Goal: Information Seeking & Learning: Learn about a topic

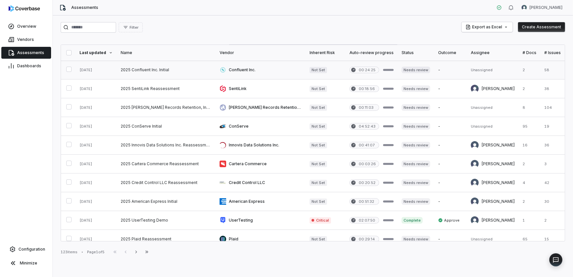
click at [231, 68] on link at bounding box center [261, 70] width 90 height 18
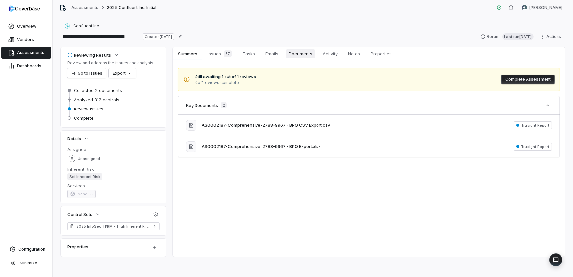
click at [303, 56] on span "Documents" at bounding box center [300, 53] width 29 height 9
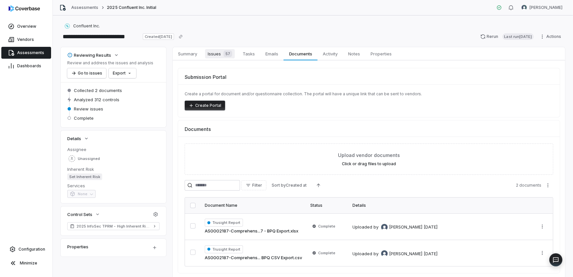
click at [211, 55] on span "Issues 57" at bounding box center [220, 53] width 30 height 9
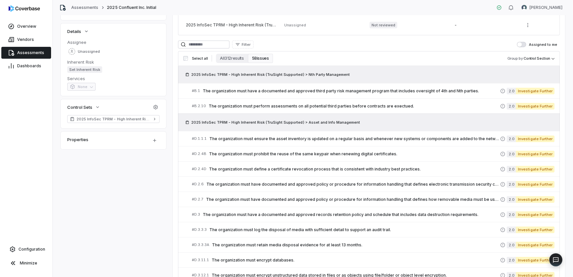
scroll to position [63, 0]
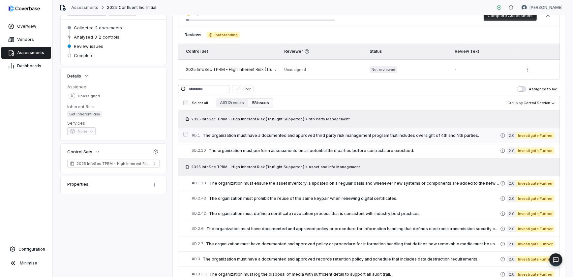
click at [285, 135] on span "The organization must have a documented and approved third party risk managemen…" at bounding box center [351, 135] width 297 height 5
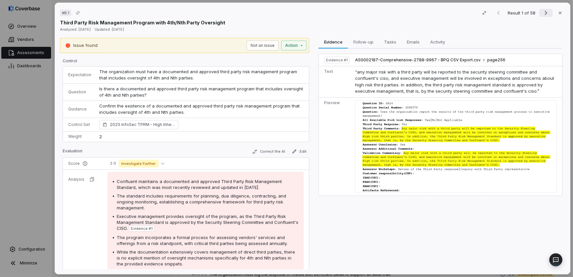
click at [545, 13] on icon "Next result" at bounding box center [546, 13] width 8 height 8
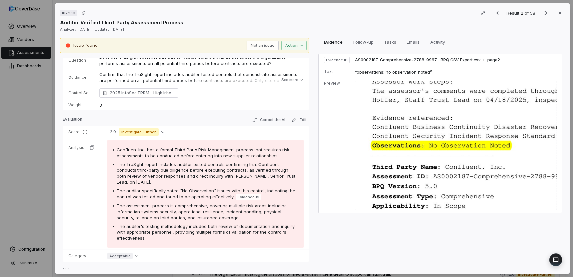
scroll to position [30, 0]
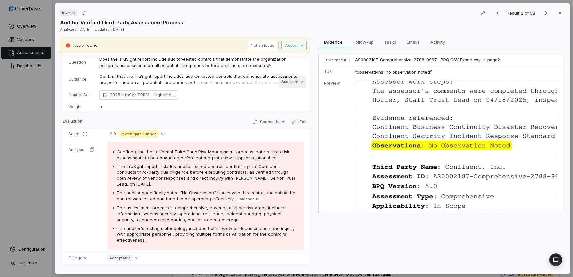
click at [293, 82] on button "See more" at bounding box center [292, 82] width 26 height 12
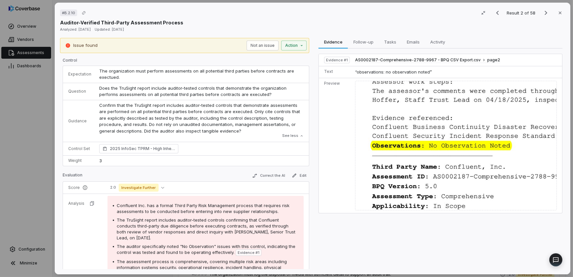
scroll to position [0, 0]
click at [559, 12] on icon "button" at bounding box center [560, 13] width 3 height 3
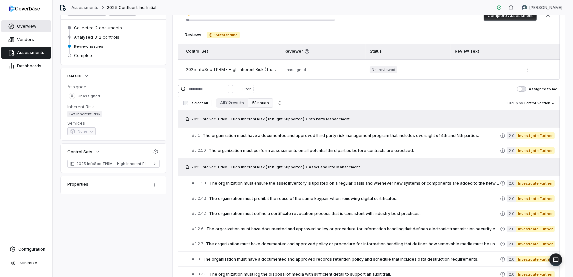
drag, startPoint x: 21, startPoint y: 25, endPoint x: 32, endPoint y: 27, distance: 11.2
click at [21, 25] on span "Overview" at bounding box center [26, 26] width 19 height 5
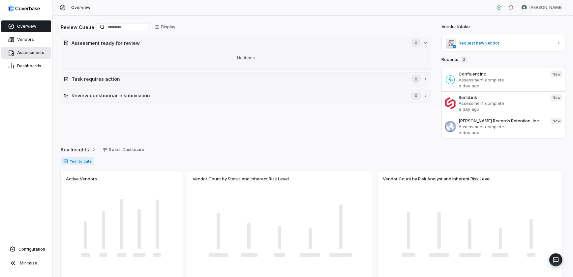
click at [31, 51] on span "Assessments" at bounding box center [30, 52] width 27 height 5
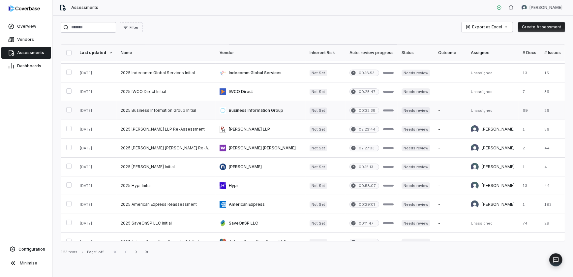
scroll to position [270, 0]
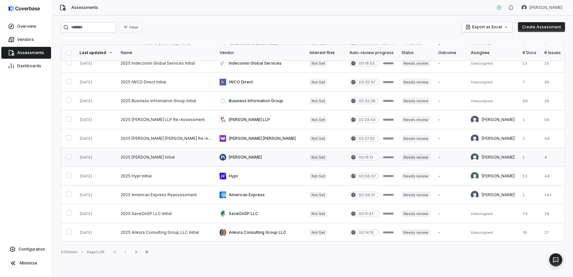
click at [227, 156] on link at bounding box center [261, 157] width 90 height 18
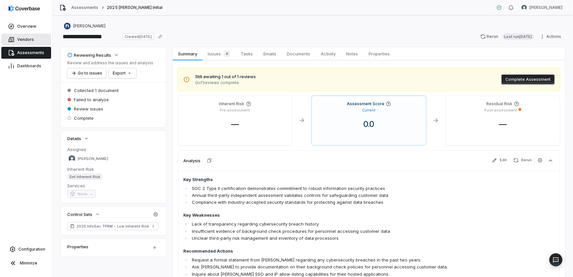
click at [23, 38] on span "Vendors" at bounding box center [25, 39] width 17 height 5
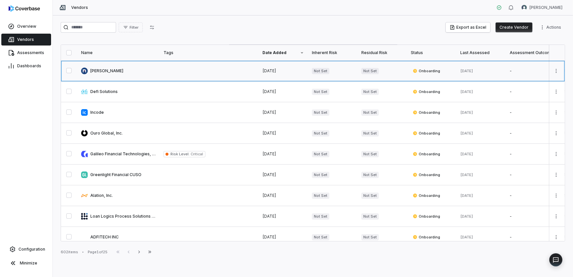
click at [97, 69] on link at bounding box center [118, 71] width 82 height 20
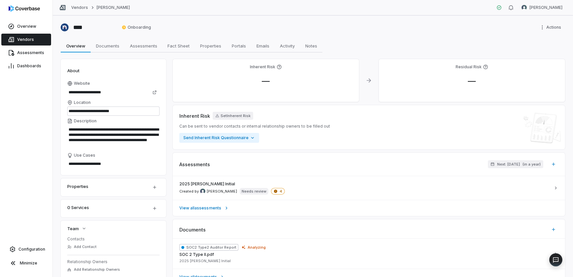
type textarea "*"
click at [28, 39] on span "Vendors" at bounding box center [25, 39] width 17 height 5
